Goal: Use online tool/utility

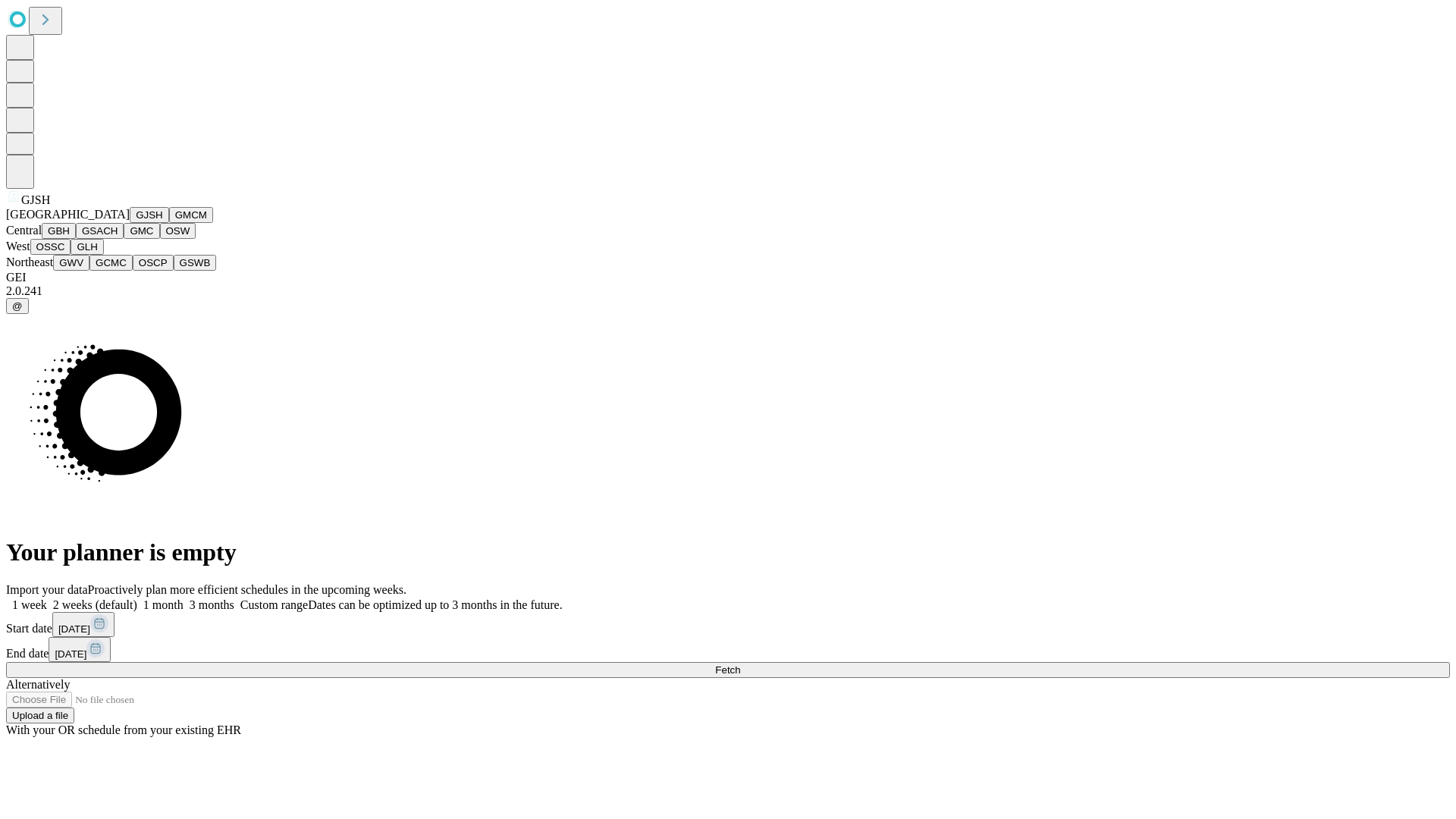
click at [130, 223] on button "GJSH" at bounding box center [149, 215] width 40 height 16
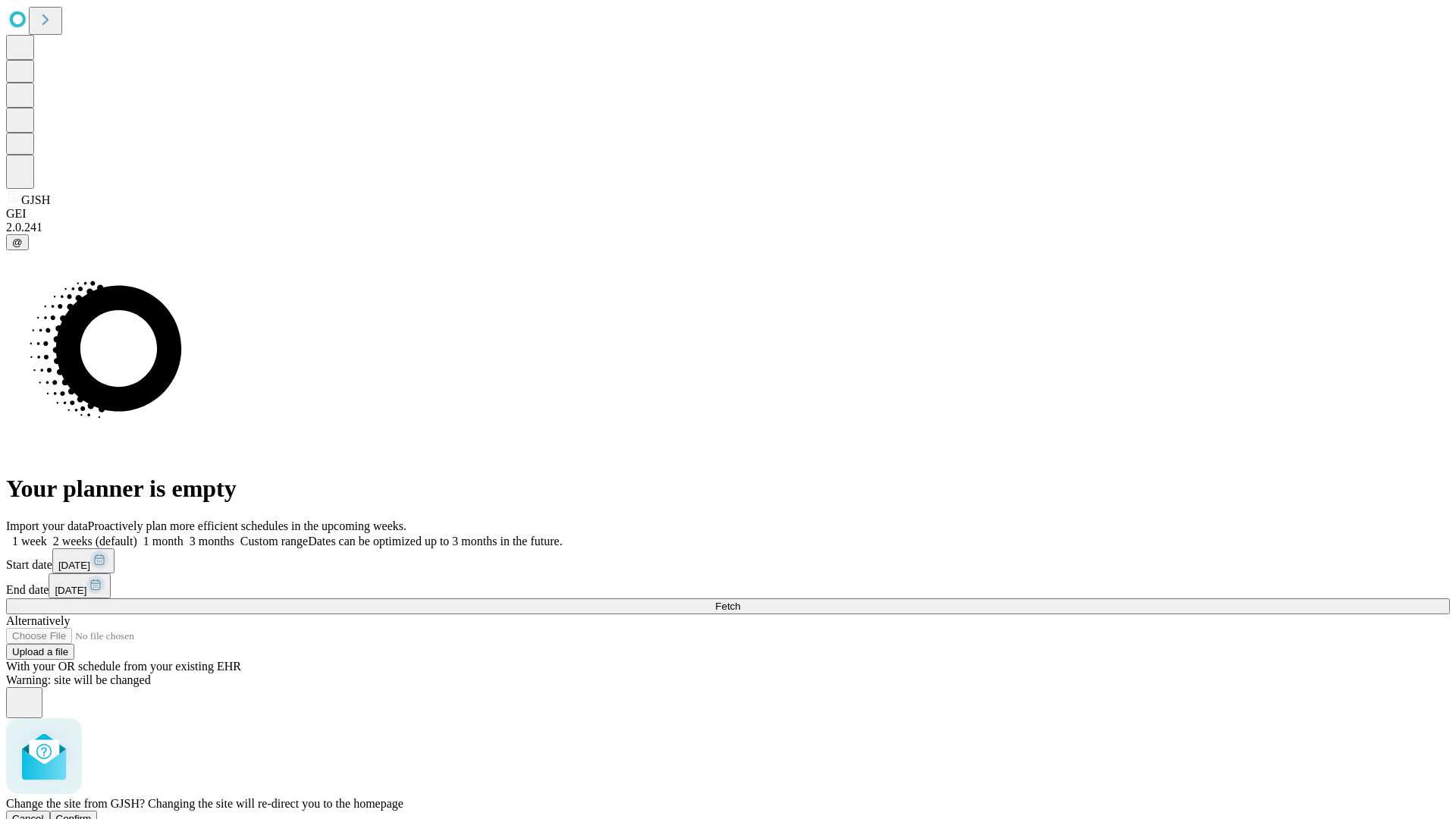
click at [92, 813] on span "Confirm" at bounding box center [73, 819] width 36 height 11
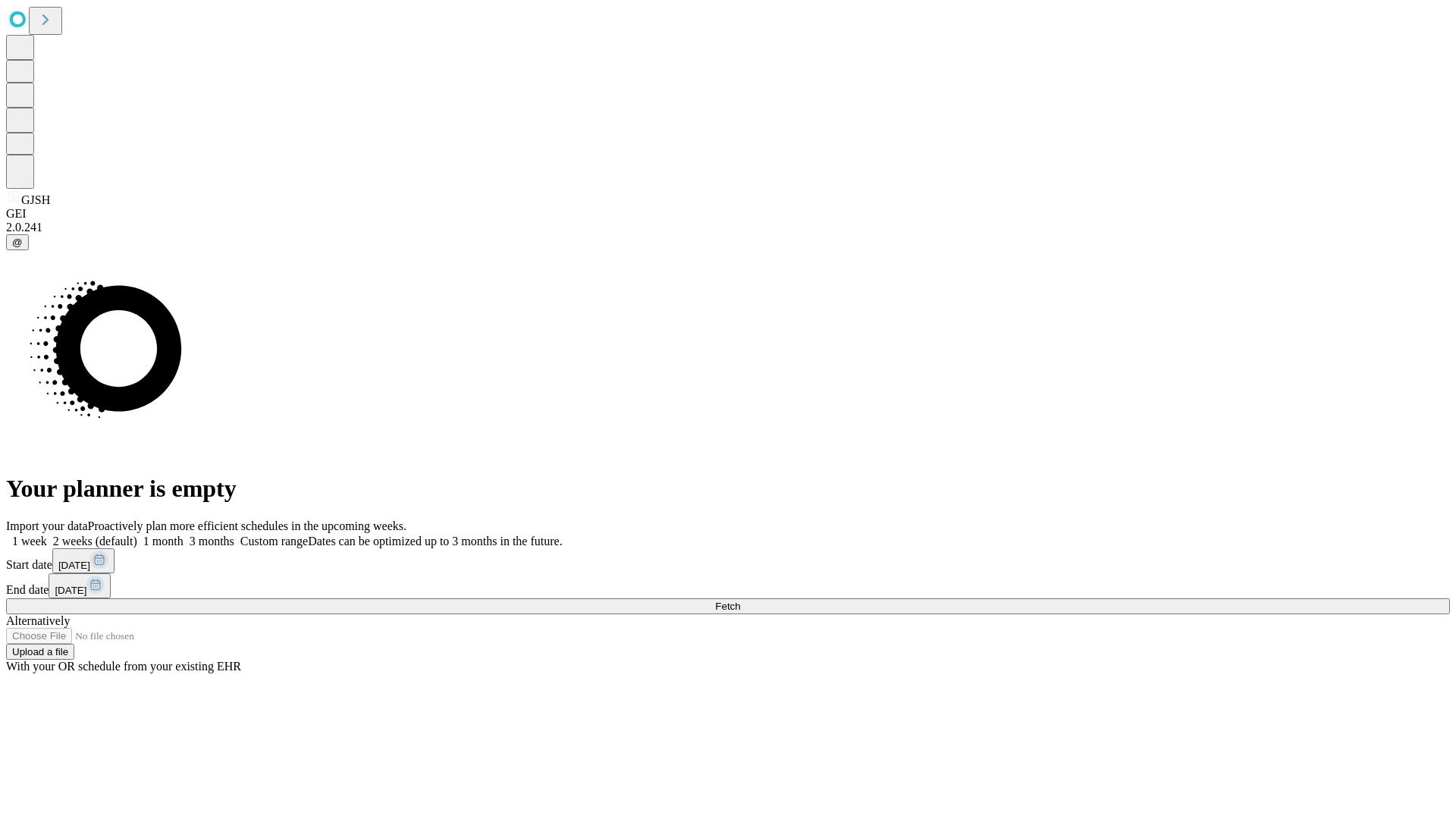
click at [183, 535] on label "1 month" at bounding box center [160, 541] width 46 height 13
click at [741, 601] on span "Fetch" at bounding box center [728, 607] width 25 height 11
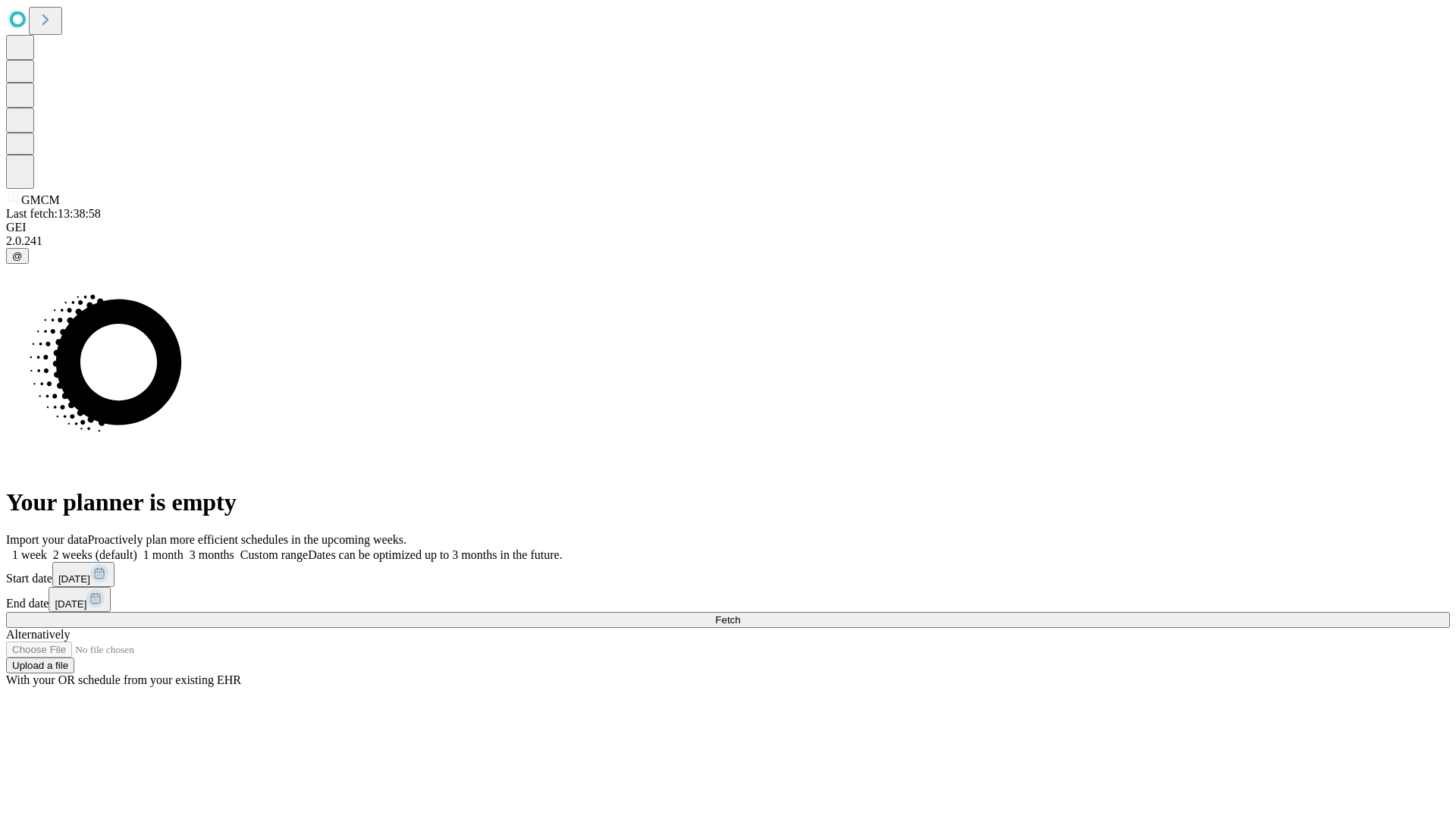
click at [183, 548] on label "1 month" at bounding box center [160, 555] width 46 height 13
click at [741, 615] on span "Fetch" at bounding box center [728, 620] width 25 height 11
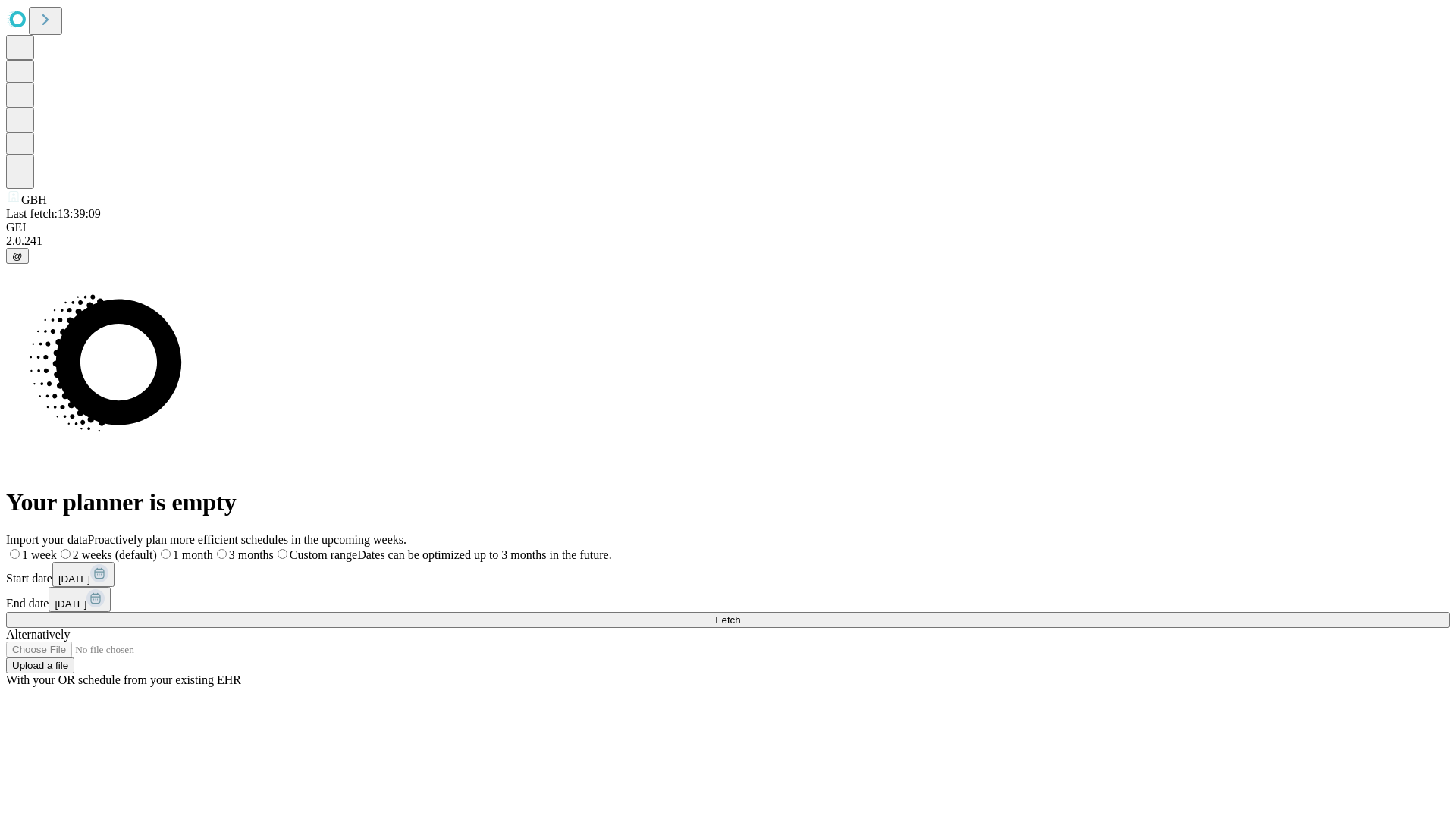
click at [213, 548] on label "1 month" at bounding box center [184, 555] width 56 height 13
click at [741, 615] on span "Fetch" at bounding box center [728, 620] width 25 height 11
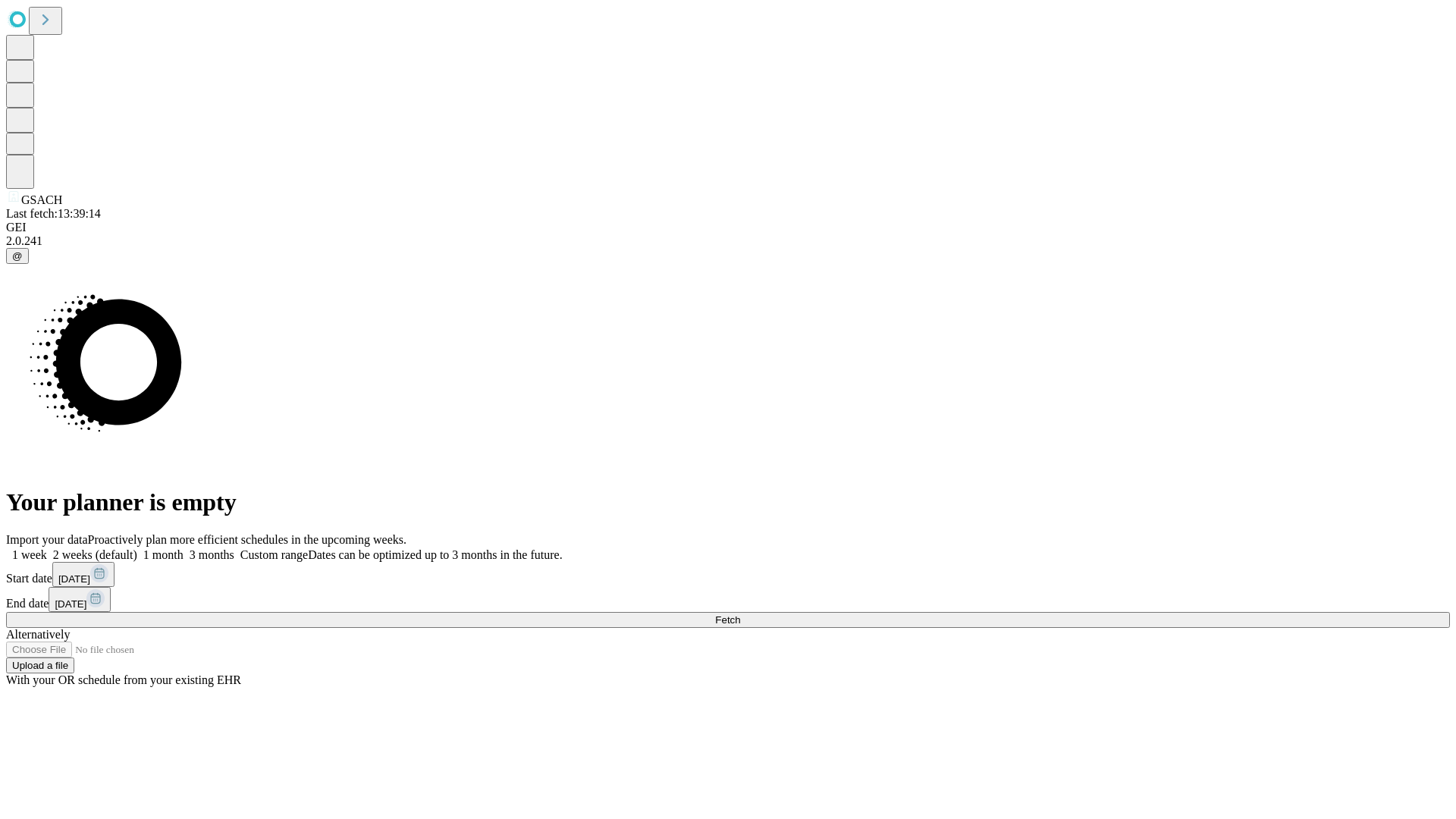
click at [183, 548] on label "1 month" at bounding box center [160, 555] width 46 height 13
click at [741, 615] on span "Fetch" at bounding box center [728, 620] width 25 height 11
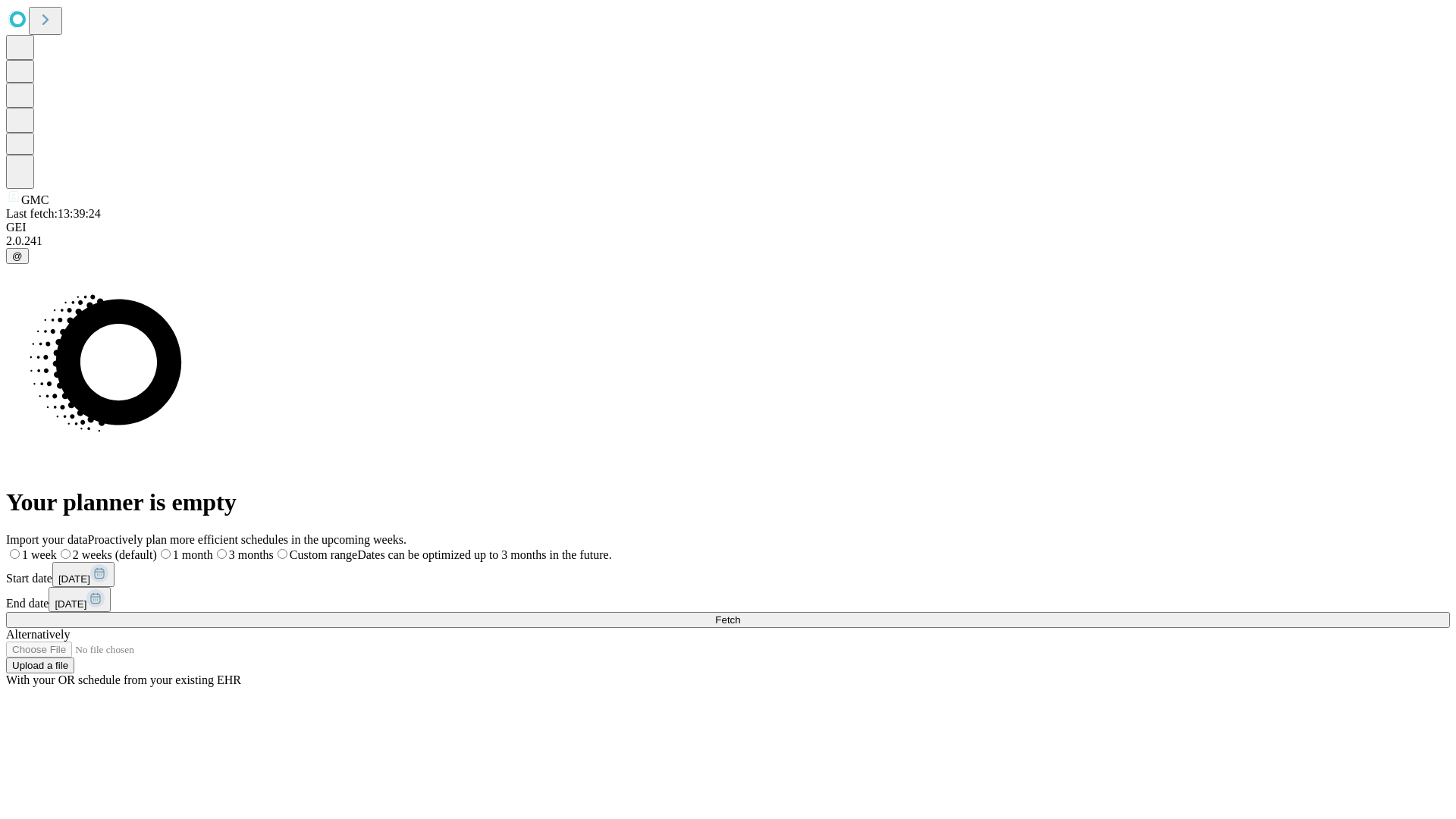
click at [741, 615] on span "Fetch" at bounding box center [728, 620] width 25 height 11
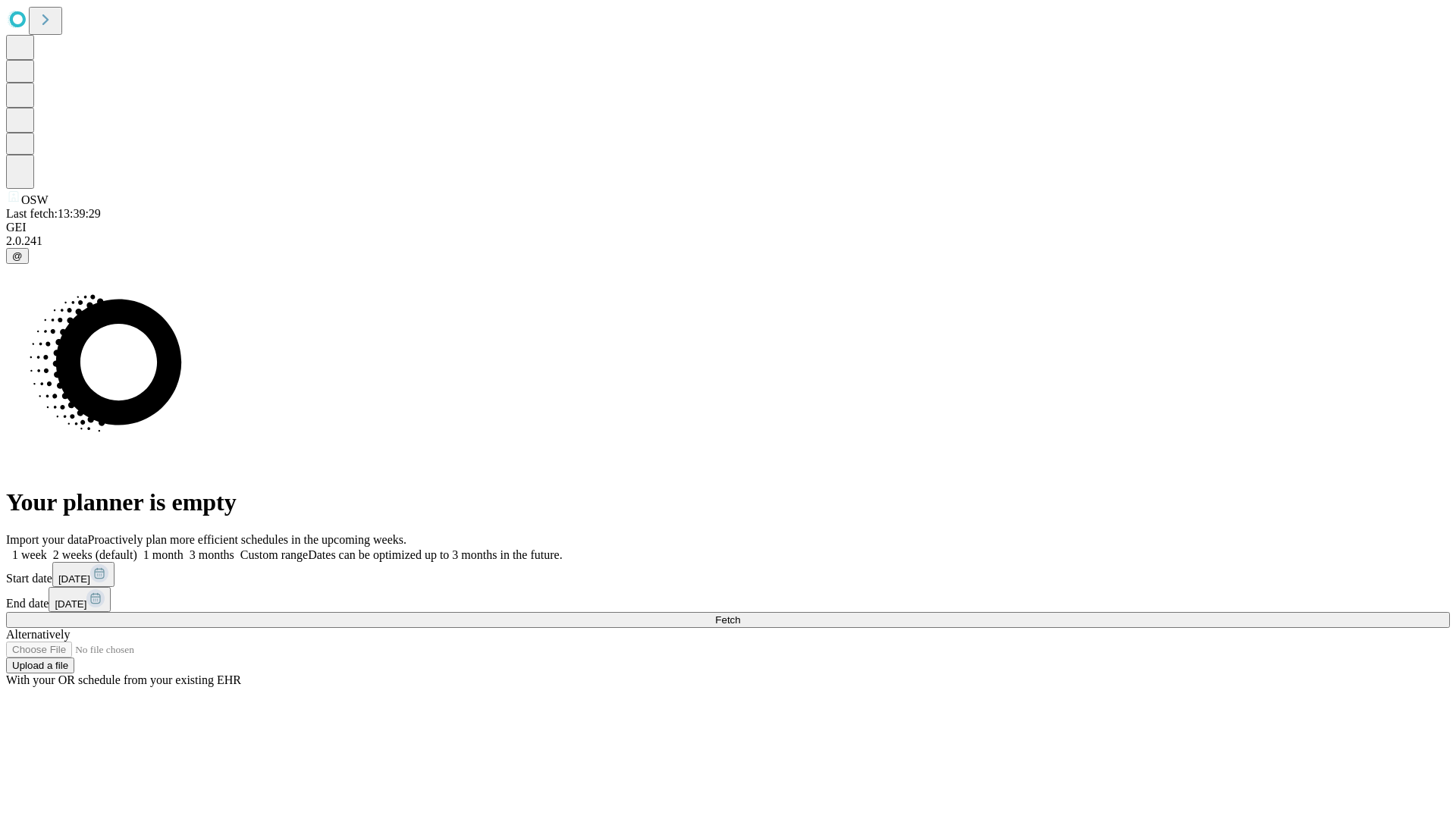
click at [183, 548] on label "1 month" at bounding box center [160, 555] width 46 height 13
click at [741, 615] on span "Fetch" at bounding box center [728, 620] width 25 height 11
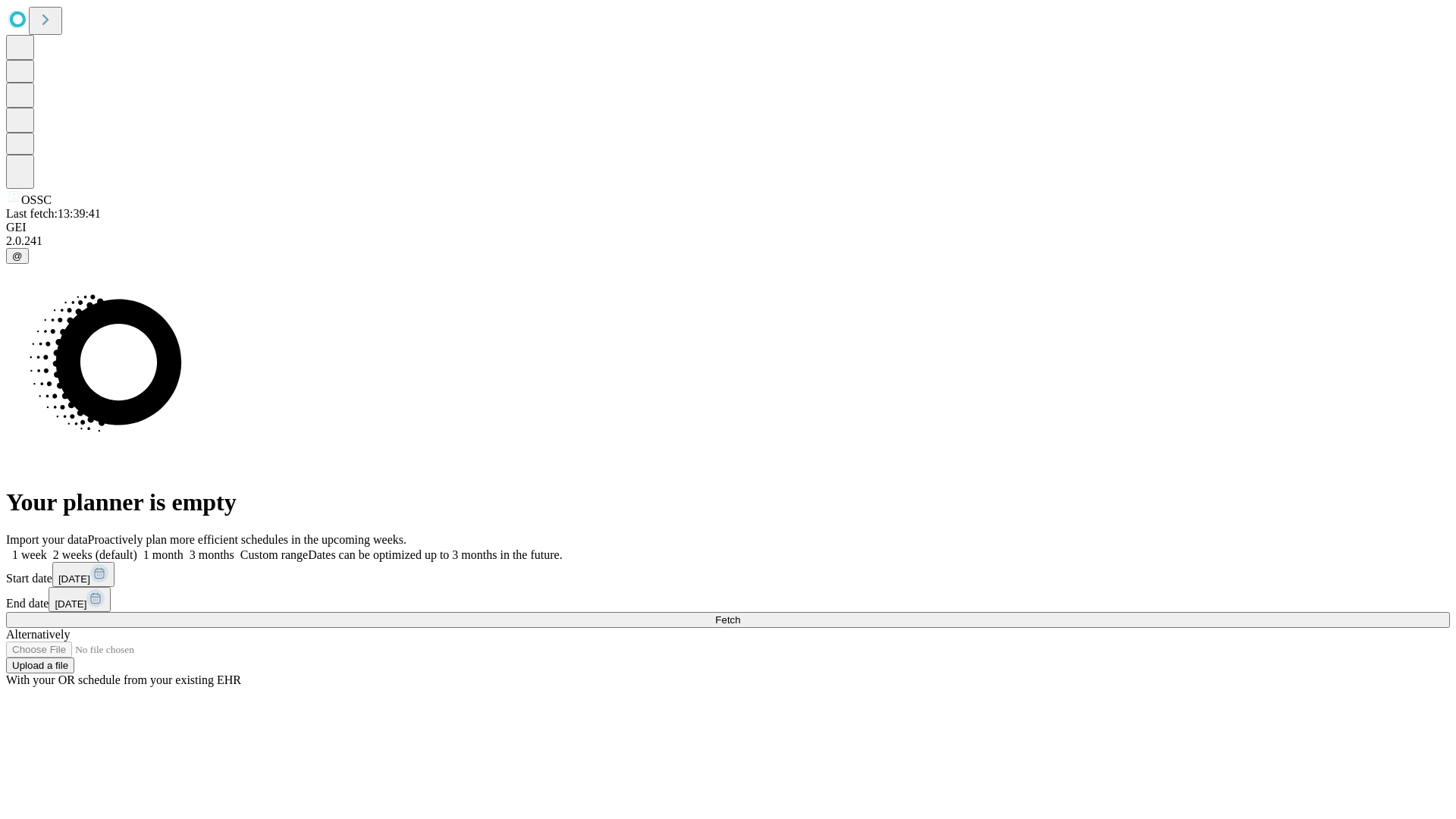
click at [183, 548] on label "1 month" at bounding box center [160, 555] width 46 height 13
click at [741, 615] on span "Fetch" at bounding box center [728, 620] width 25 height 11
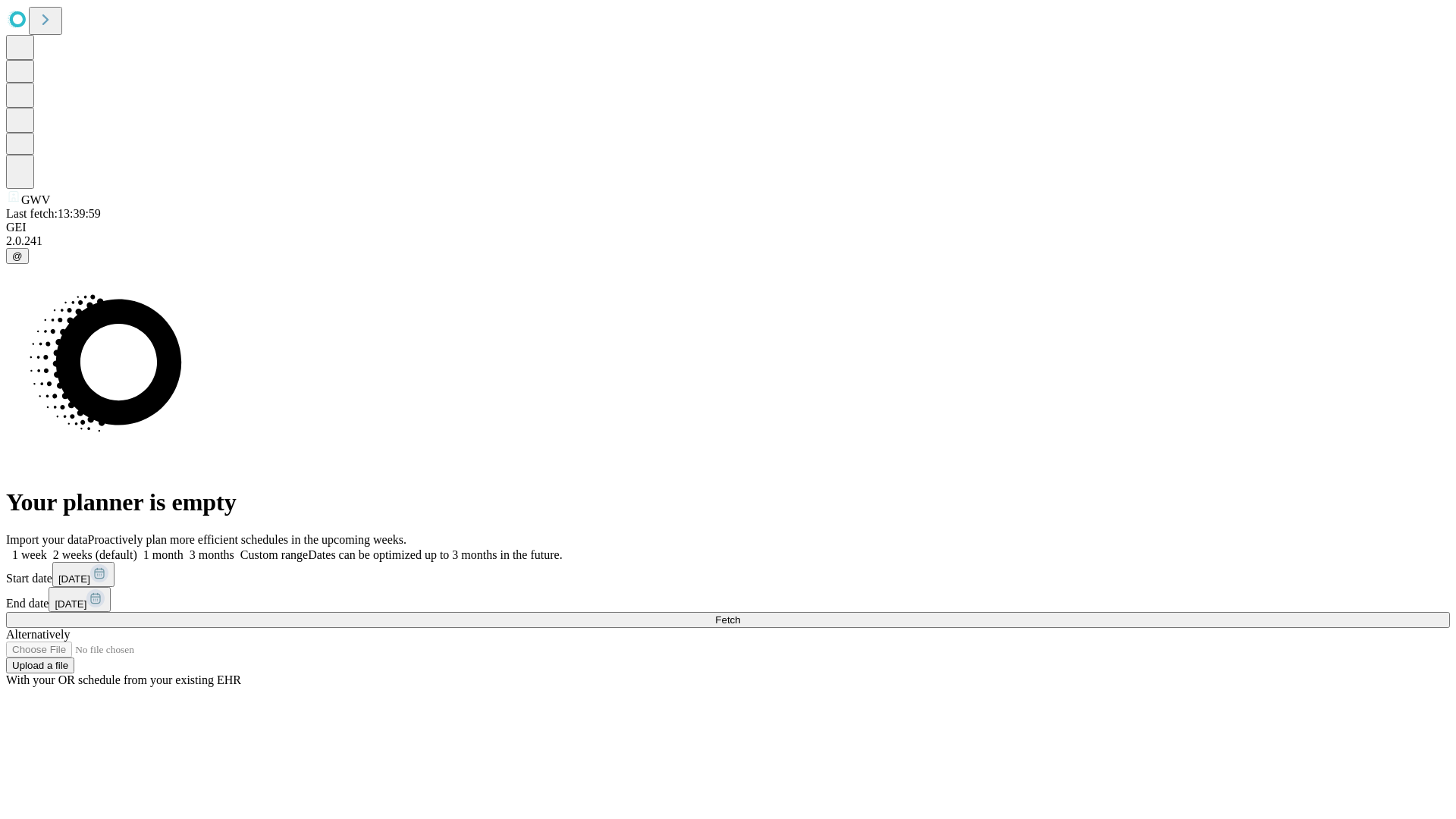
click at [741, 615] on span "Fetch" at bounding box center [728, 620] width 25 height 11
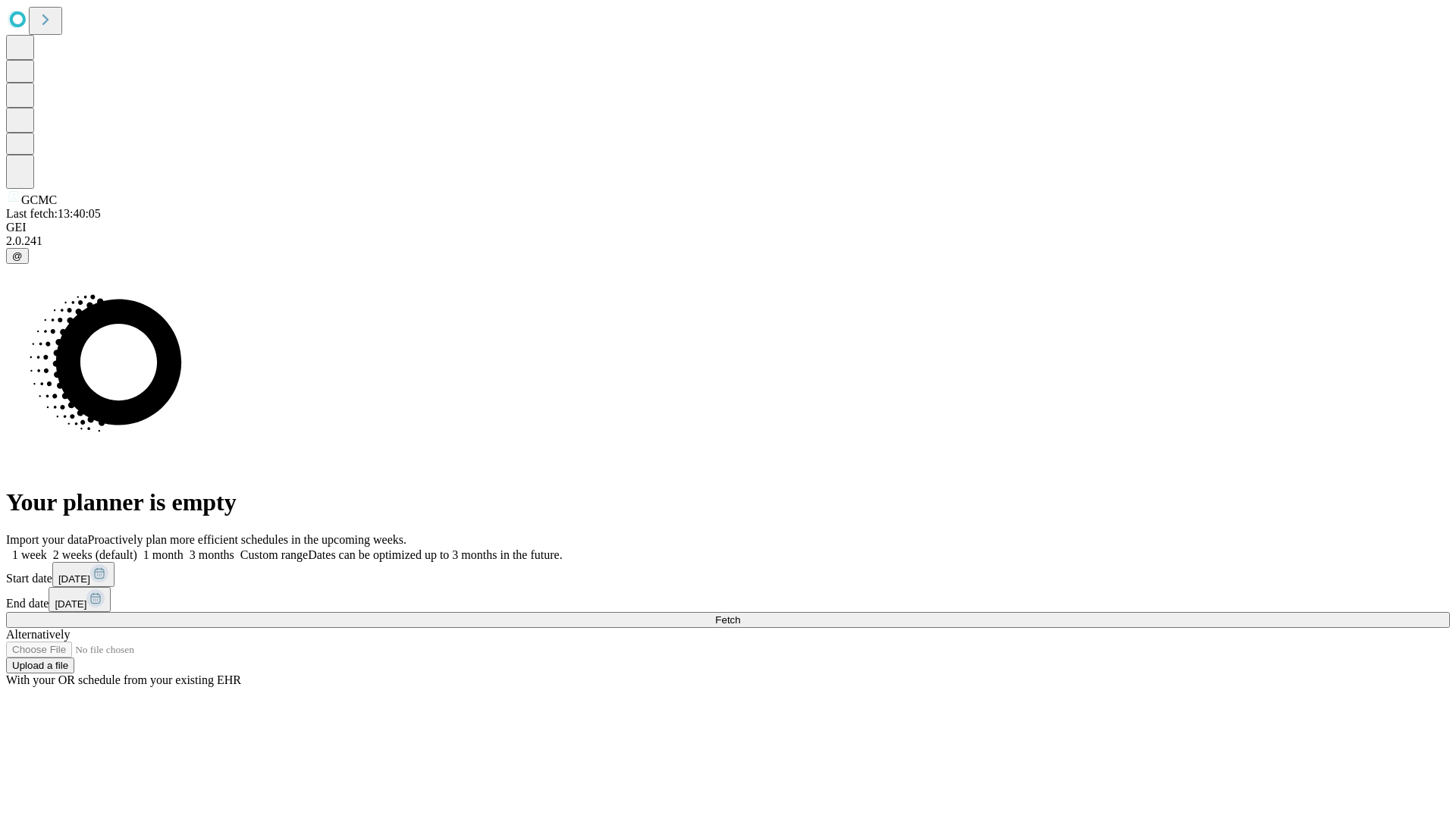
click at [183, 548] on label "1 month" at bounding box center [160, 555] width 46 height 13
click at [741, 615] on span "Fetch" at bounding box center [728, 620] width 25 height 11
